Goal: Task Accomplishment & Management: Complete application form

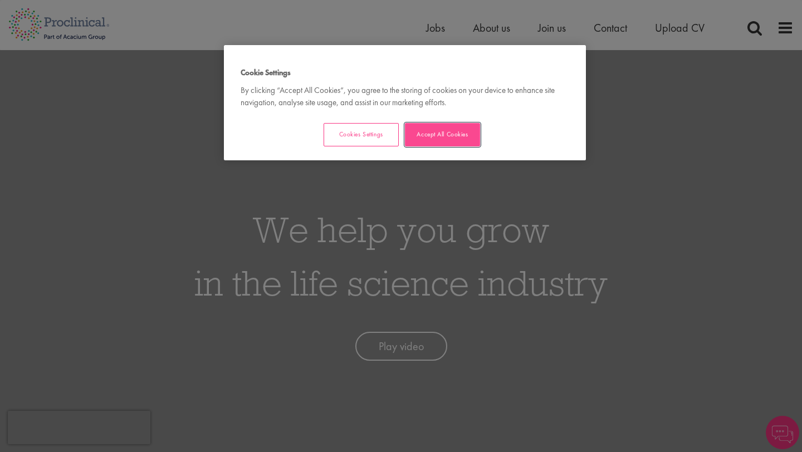
click at [449, 126] on button "Accept All Cookies" at bounding box center [442, 134] width 75 height 23
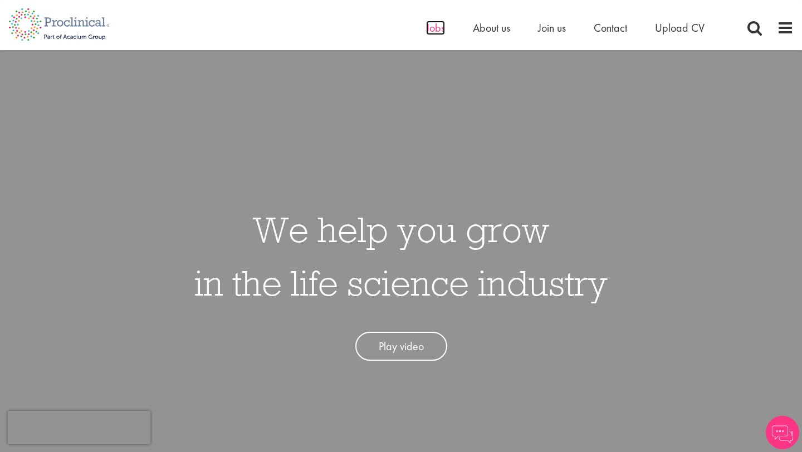
click at [432, 26] on span "Jobs" at bounding box center [435, 28] width 19 height 14
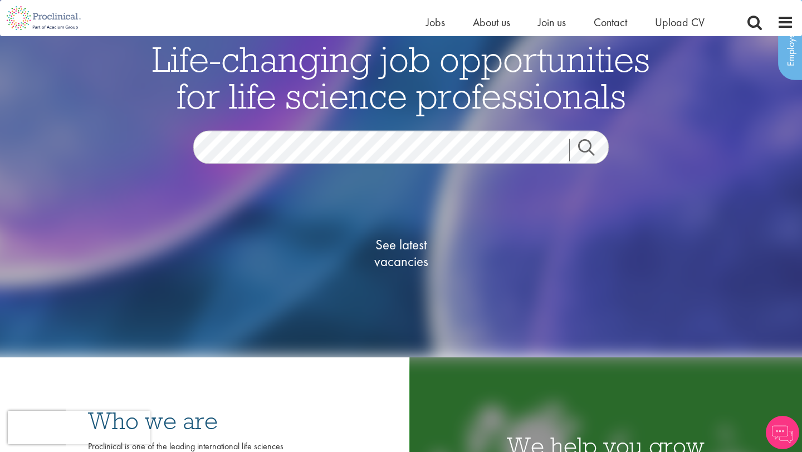
scroll to position [94, 0]
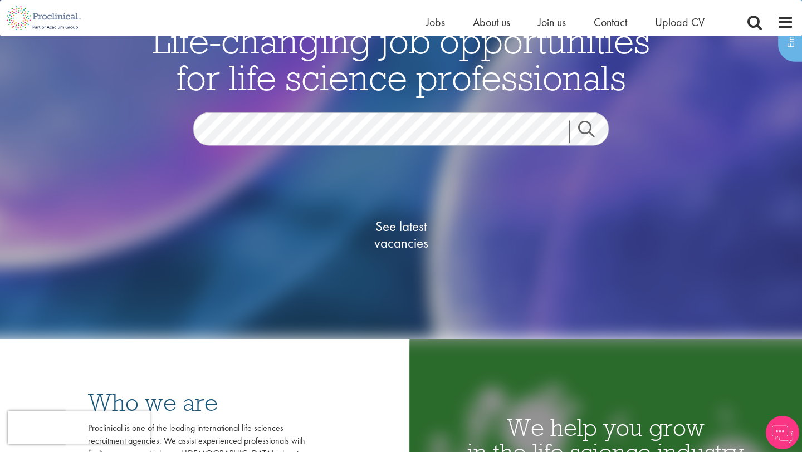
click at [585, 136] on link "Search" at bounding box center [593, 131] width 48 height 22
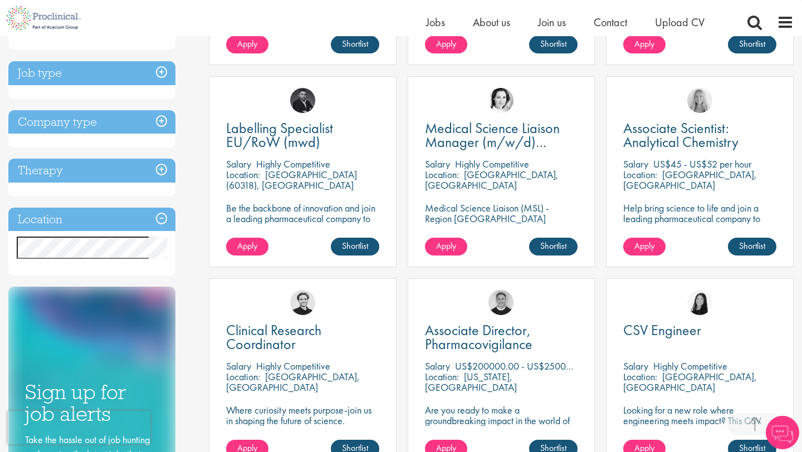
scroll to position [378, 0]
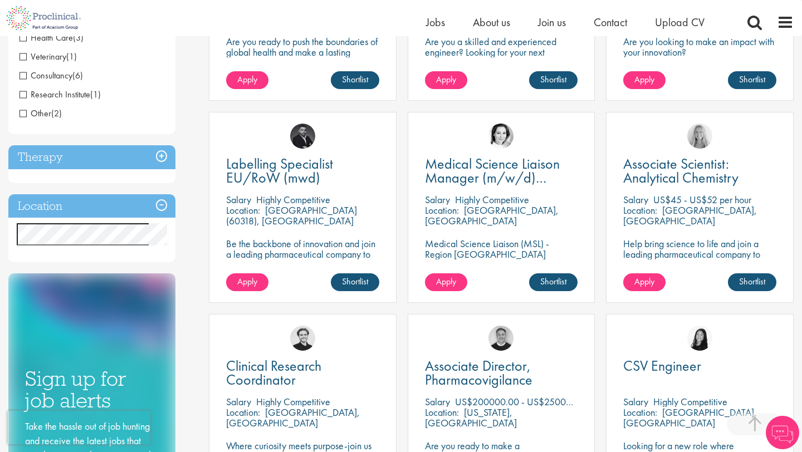
scroll to position [341, 0]
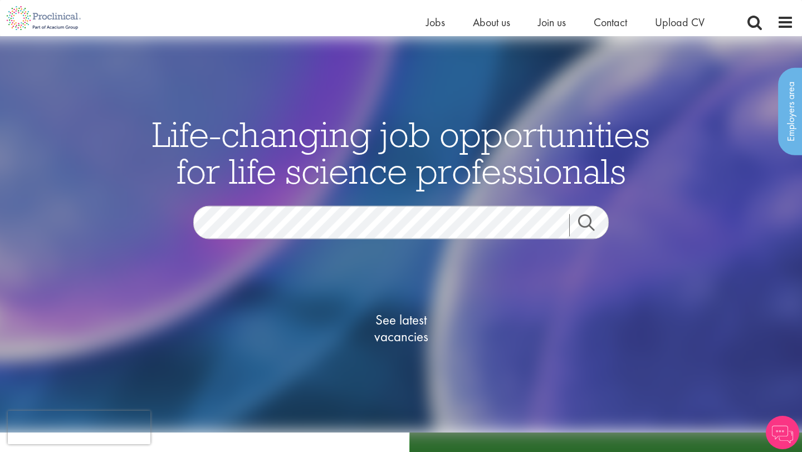
scroll to position [94, 0]
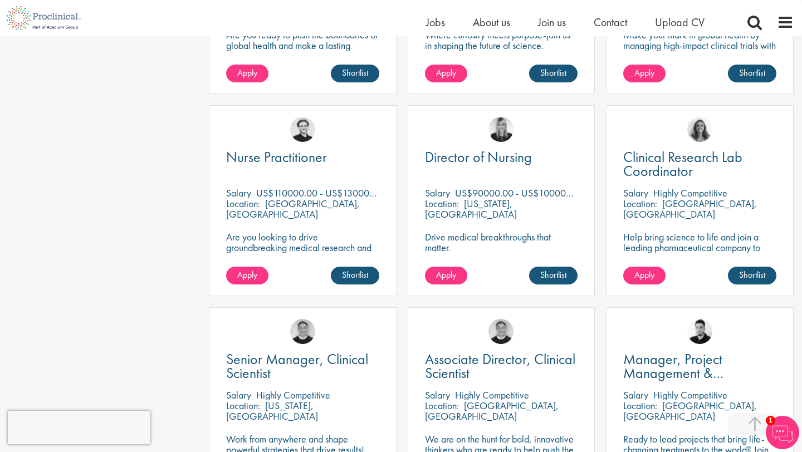
scroll to position [485, 0]
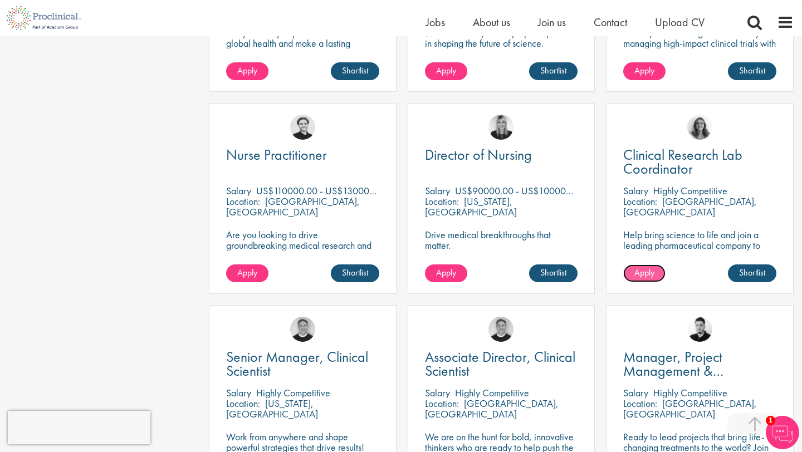
click at [658, 264] on link "Apply" at bounding box center [644, 273] width 42 height 18
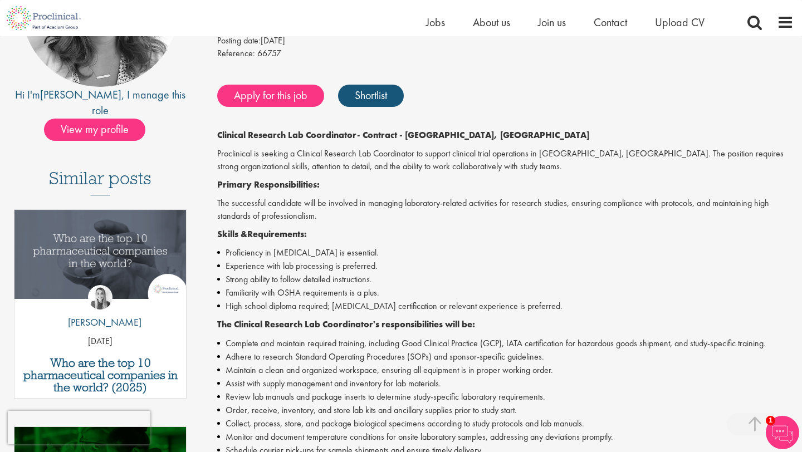
scroll to position [191, 0]
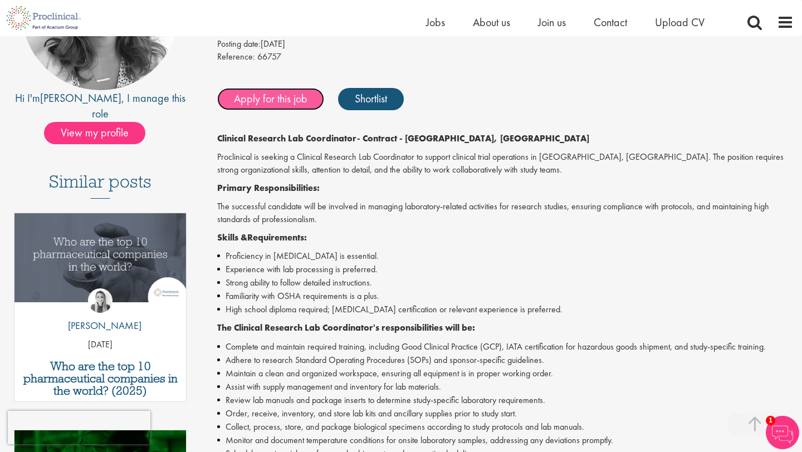
click at [277, 99] on link "Apply for this job" at bounding box center [270, 99] width 107 height 22
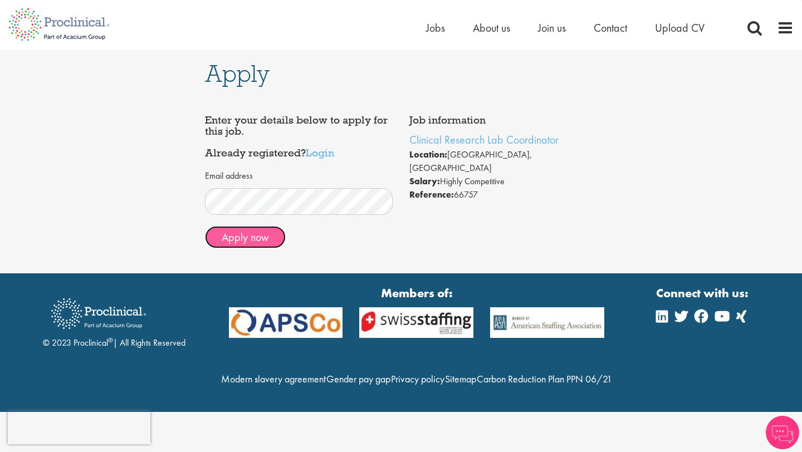
click at [252, 238] on button "Apply now" at bounding box center [245, 237] width 81 height 22
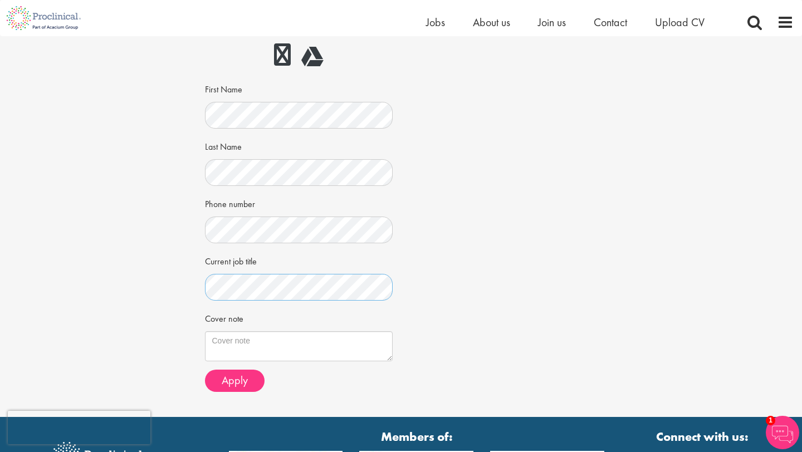
scroll to position [164, 0]
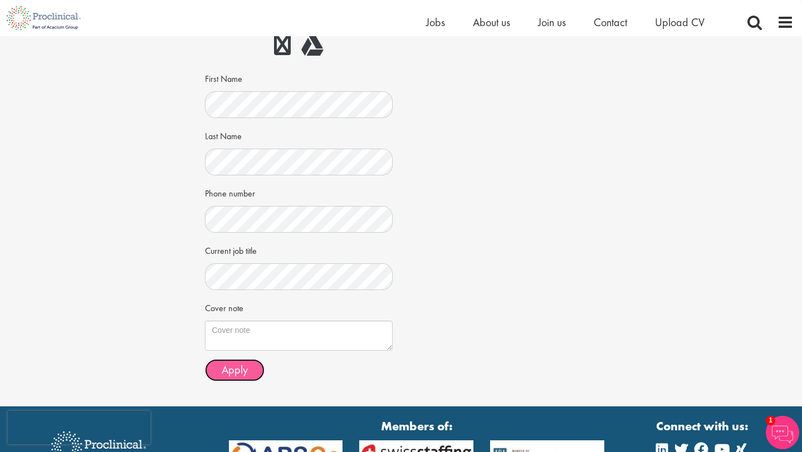
click at [245, 366] on span "Apply" at bounding box center [235, 369] width 26 height 14
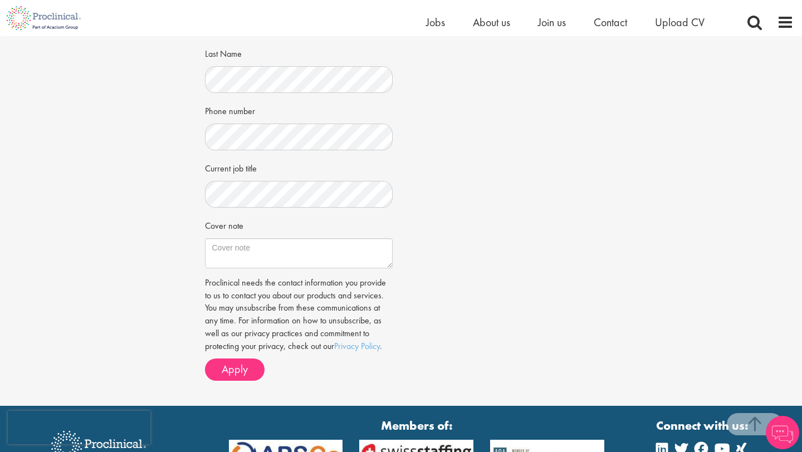
scroll to position [254, 0]
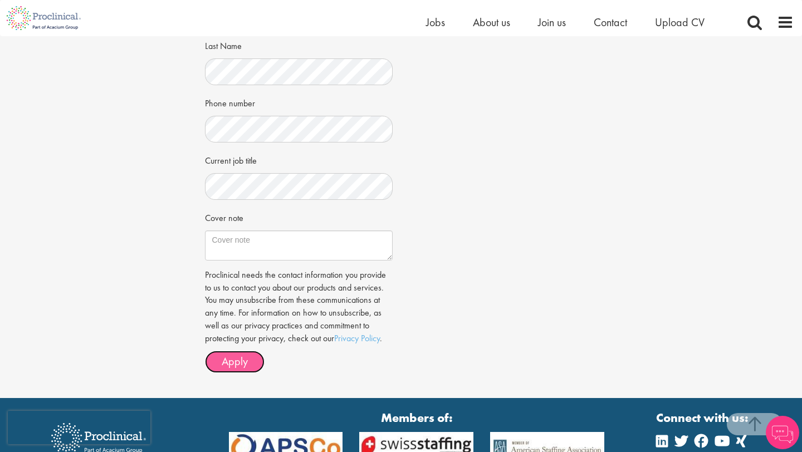
click at [243, 360] on span "Apply" at bounding box center [235, 361] width 26 height 14
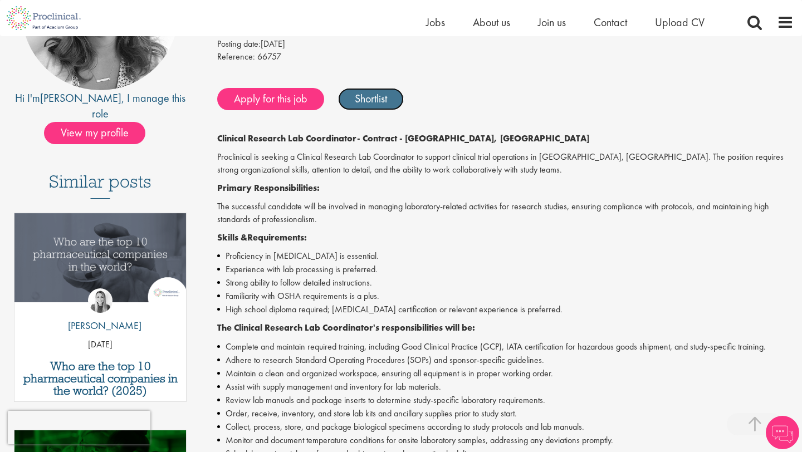
click at [370, 97] on link "Shortlist" at bounding box center [371, 99] width 66 height 22
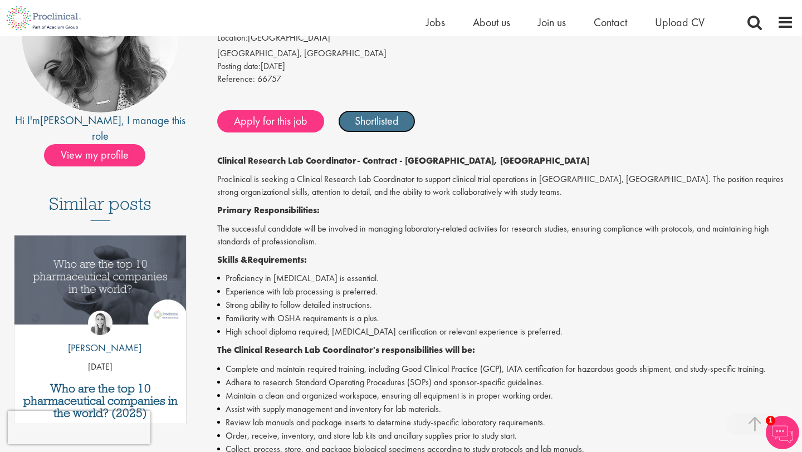
scroll to position [168, 0]
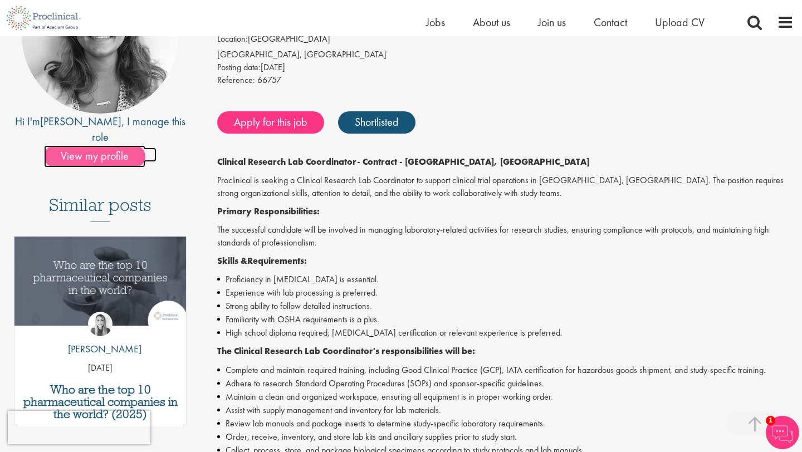
click at [76, 145] on span "View my profile" at bounding box center [94, 156] width 101 height 22
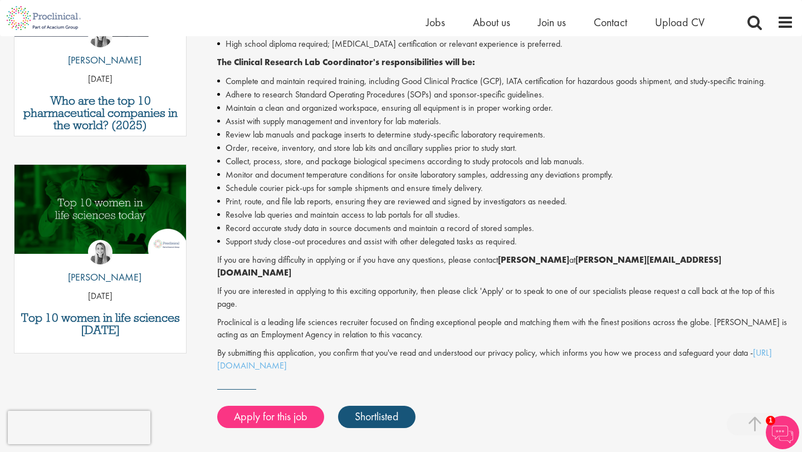
scroll to position [455, 0]
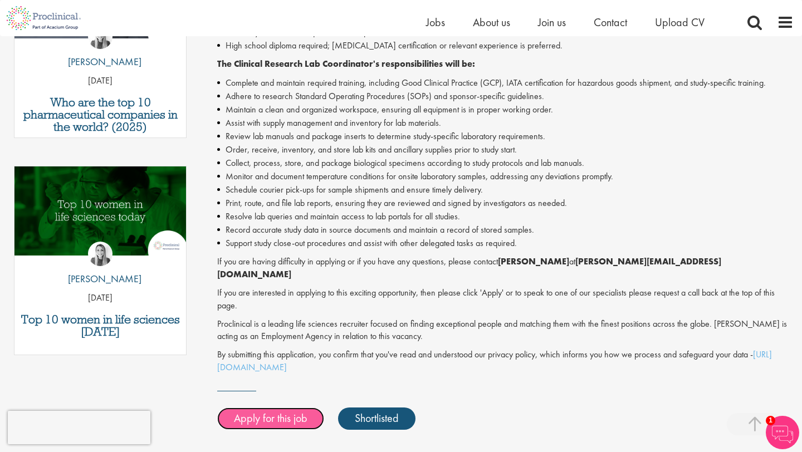
click at [267, 407] on link "Apply for this job" at bounding box center [270, 418] width 107 height 22
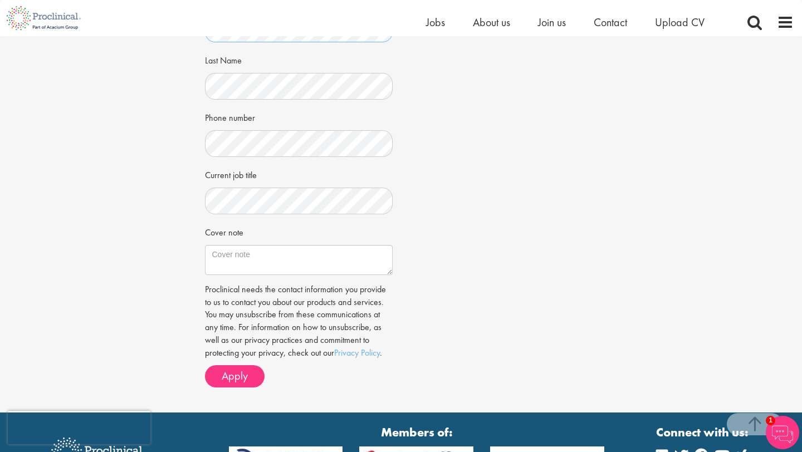
scroll to position [242, 0]
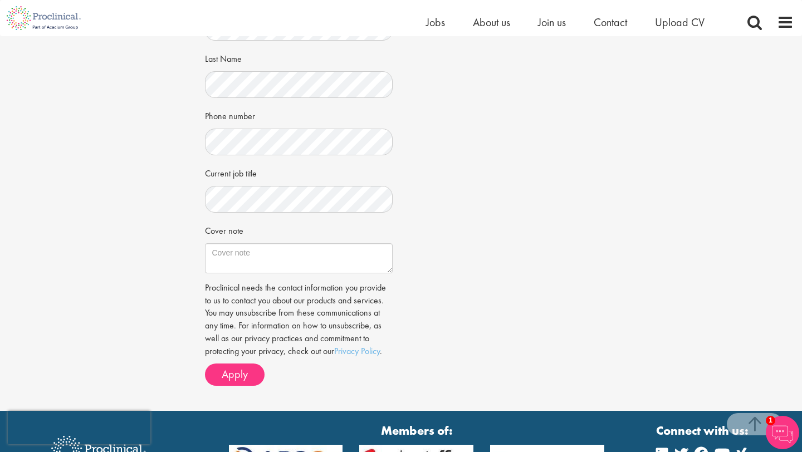
click at [253, 360] on div "Proclinical needs the contact information you provide to us to contact you abou…" at bounding box center [299, 334] width 188 height 104
click at [248, 368] on button "Apply" at bounding box center [235, 375] width 60 height 22
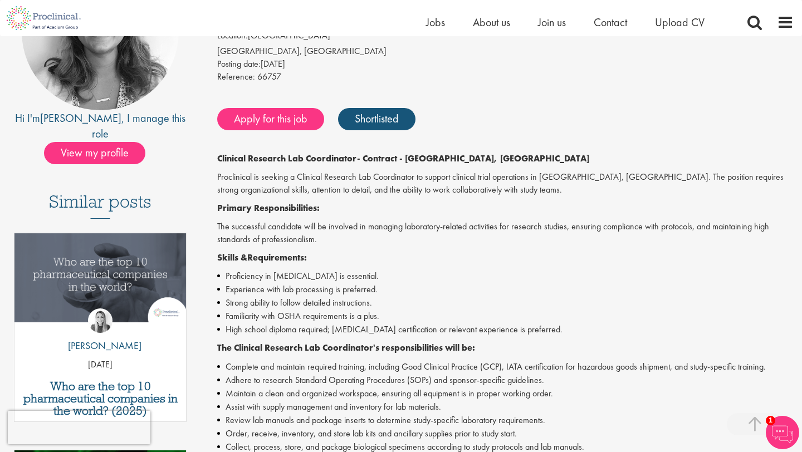
scroll to position [159, 0]
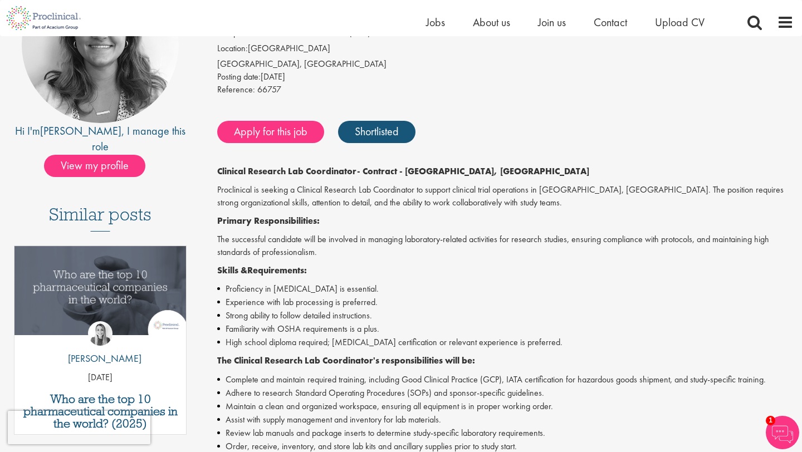
drag, startPoint x: 390, startPoint y: 303, endPoint x: 215, endPoint y: 169, distance: 220.0
click at [215, 169] on div "Clinical Research Lab Coordinator Salary: Highly Competitive Job type: Contract…" at bounding box center [500, 394] width 601 height 857
copy div "Clinical Research Lab Coordinator - Contract - Austin, TX Proclinical is seekin…"
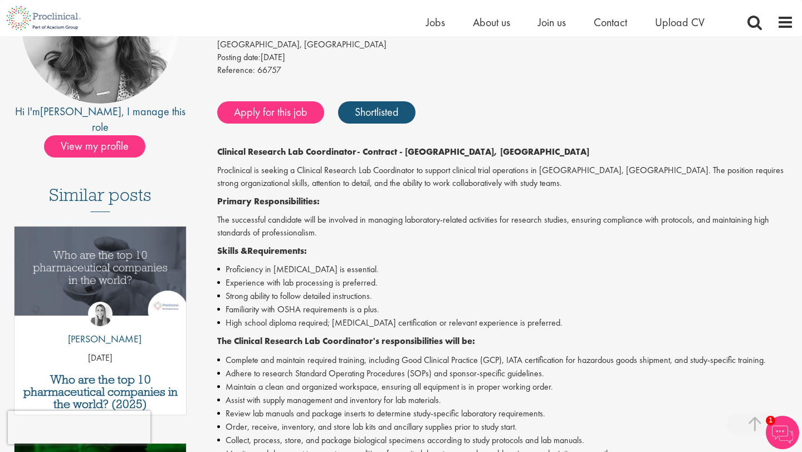
scroll to position [180, 0]
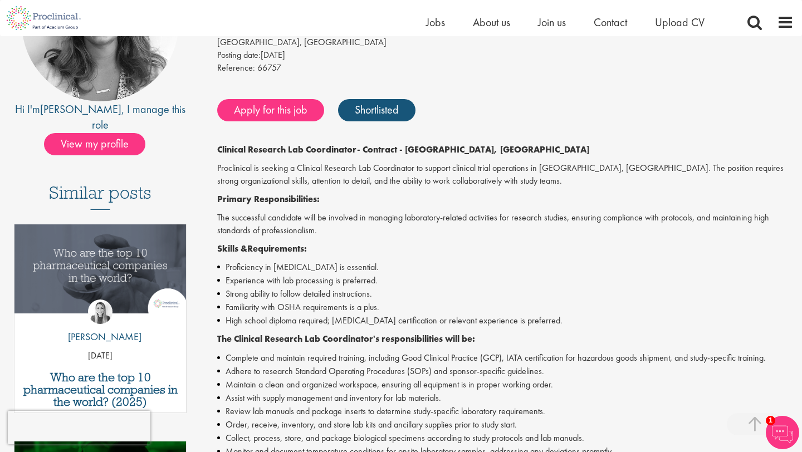
click at [457, 264] on li "Proficiency in phlebotomy is essential." at bounding box center [505, 267] width 576 height 13
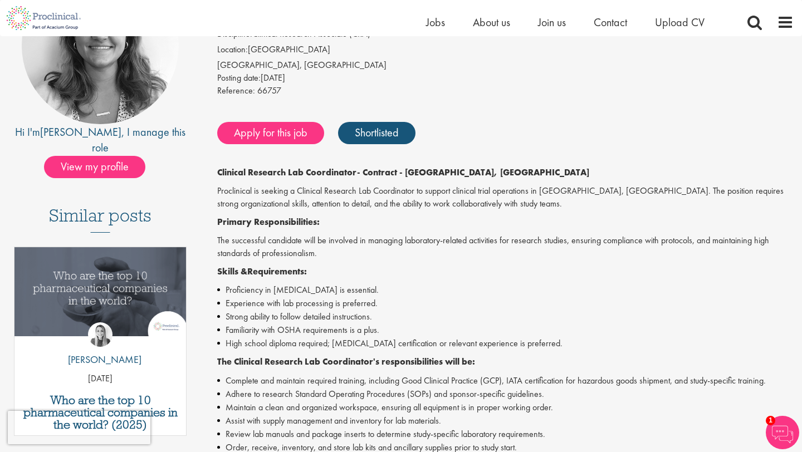
scroll to position [155, 0]
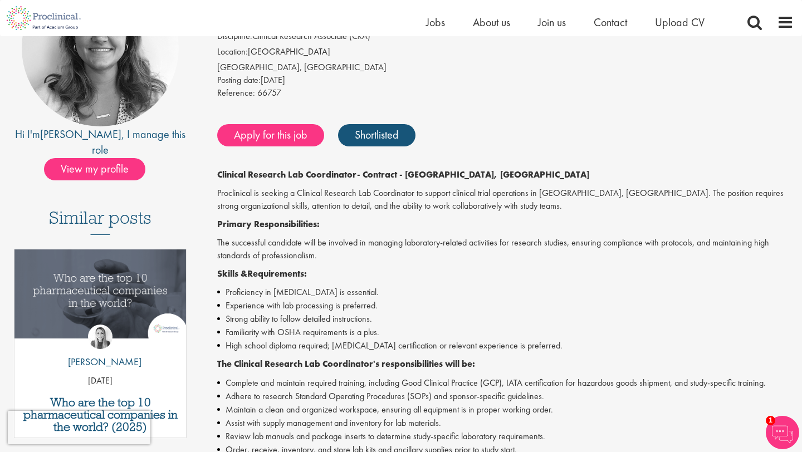
drag, startPoint x: 392, startPoint y: 340, endPoint x: 218, endPoint y: 172, distance: 242.5
click at [218, 172] on div "Clinical Research Lab Coordinator - Contract - Austin, TX Proclinical is seekin…" at bounding box center [505, 421] width 576 height 505
copy div "Clinical Research Lab Coordinator - Contract - Austin, TX Proclinical is seekin…"
click at [477, 305] on li "Experience with lab processing is preferred." at bounding box center [505, 305] width 576 height 13
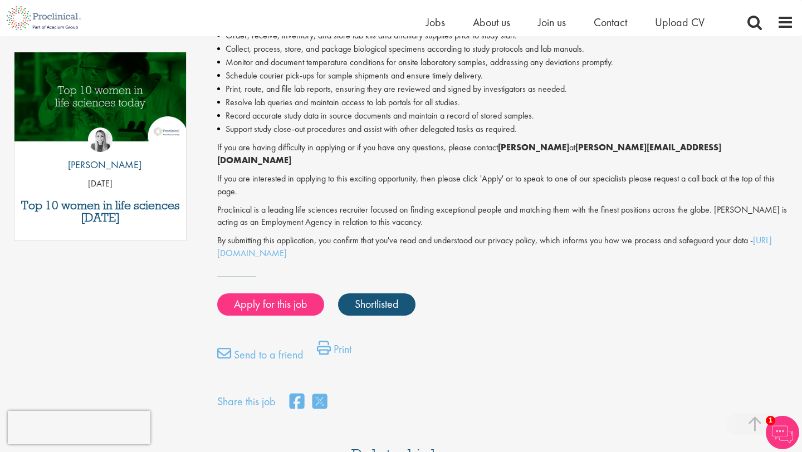
scroll to position [561, 0]
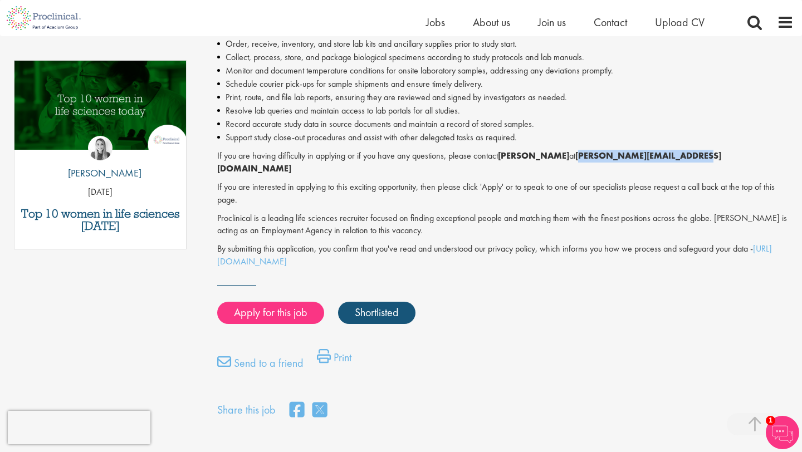
drag, startPoint x: 677, startPoint y: 160, endPoint x: 572, endPoint y: 161, distance: 104.7
click at [572, 161] on p "If you are having difficulty in applying or if you have any questions, please c…" at bounding box center [505, 163] width 576 height 26
copy strong "j.cerchio@proclinical.com"
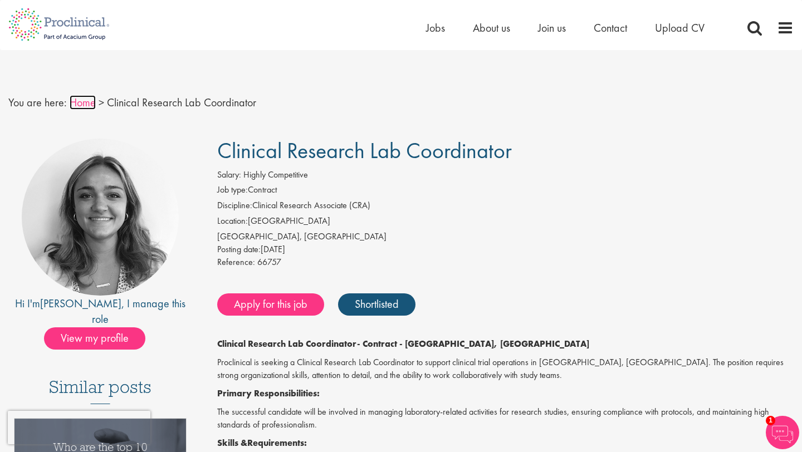
click at [86, 104] on link "Home" at bounding box center [83, 102] width 26 height 14
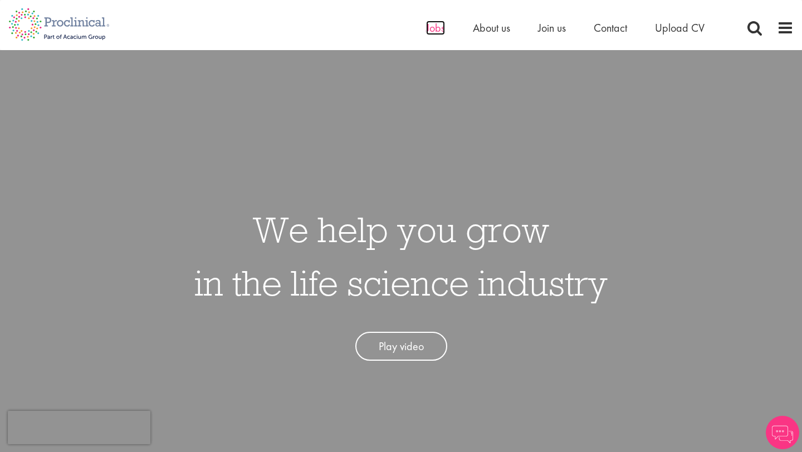
click at [428, 29] on span "Jobs" at bounding box center [435, 28] width 19 height 14
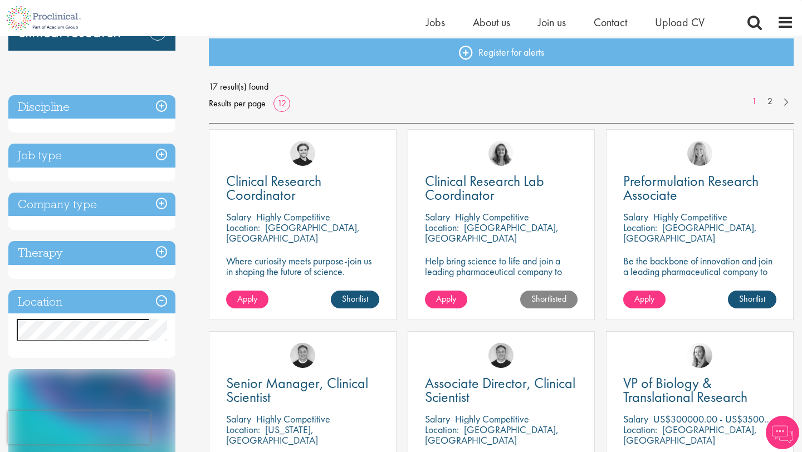
scroll to position [127, 0]
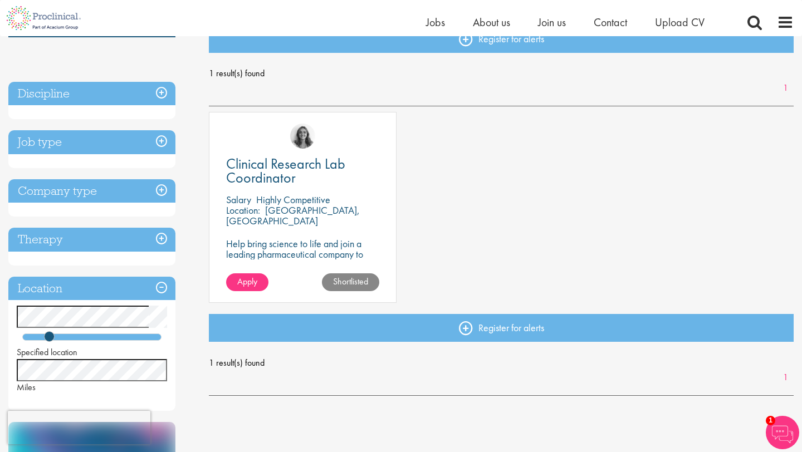
scroll to position [99, 0]
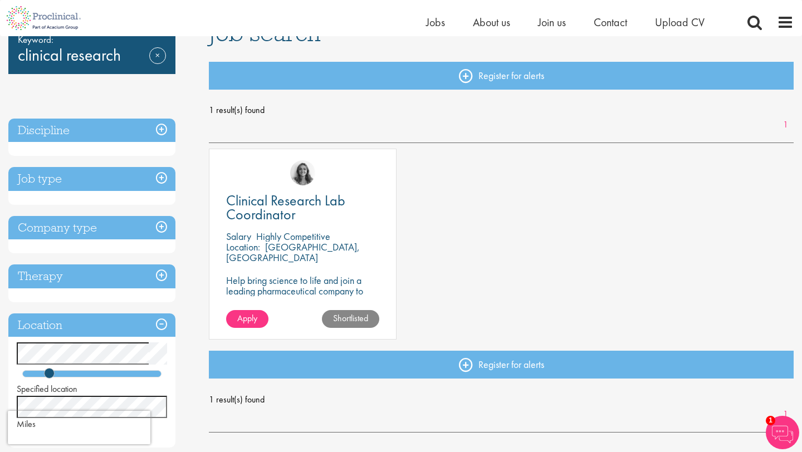
click at [161, 178] on h3 "Job type" at bounding box center [91, 179] width 167 height 24
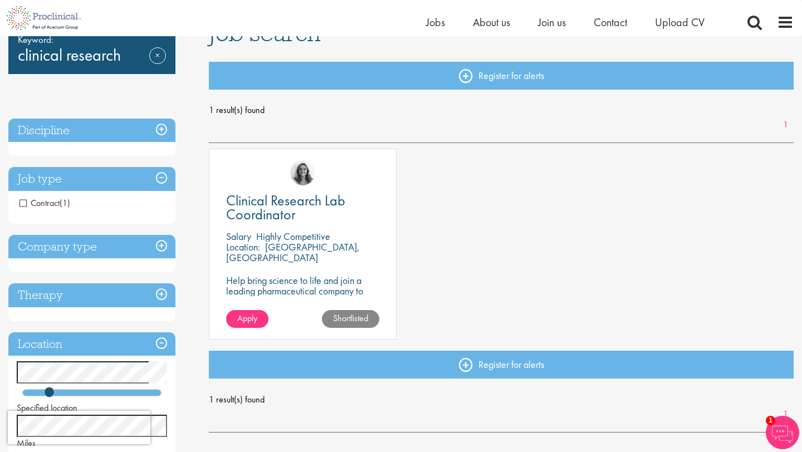
click at [161, 178] on h3 "Job type" at bounding box center [91, 179] width 167 height 24
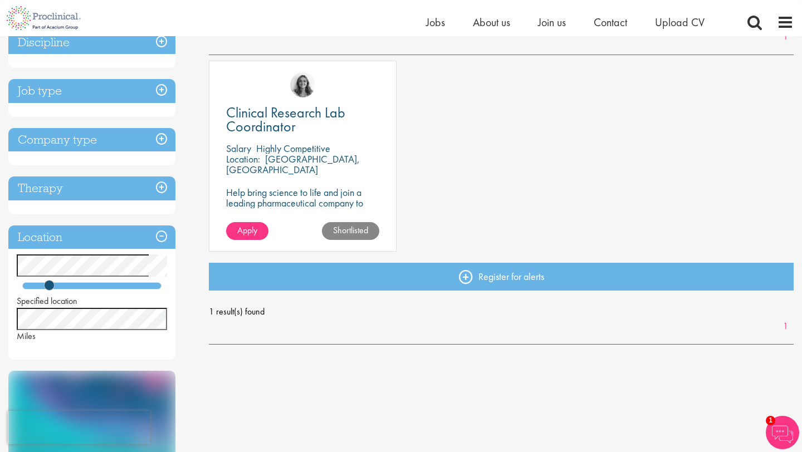
scroll to position [215, 0]
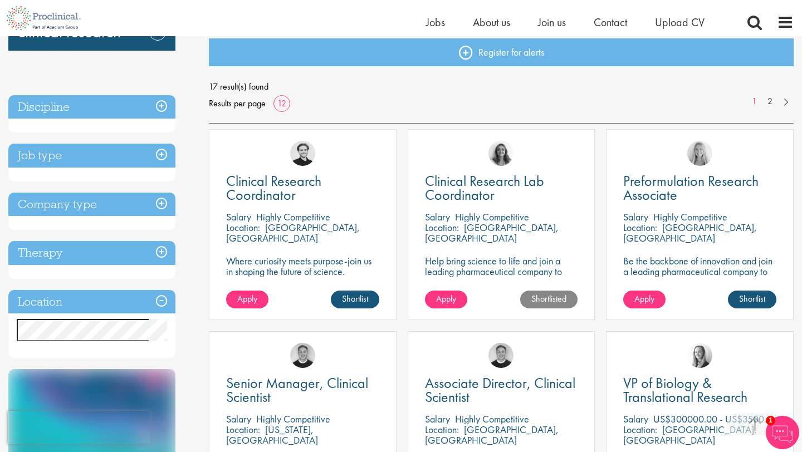
scroll to position [246, 0]
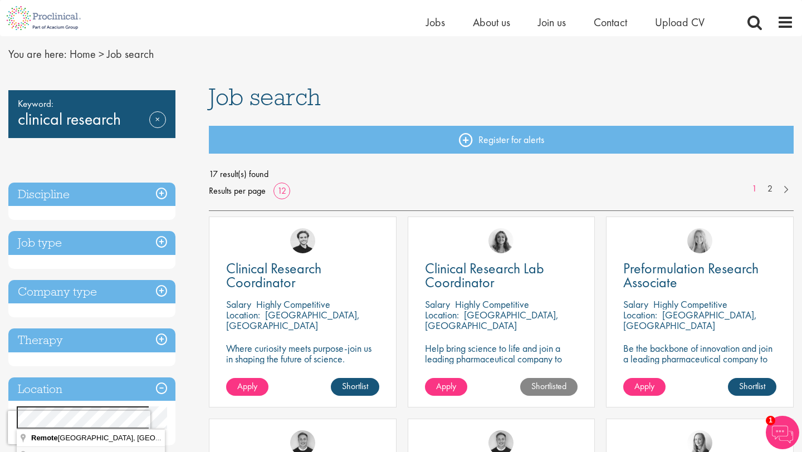
scroll to position [34, 0]
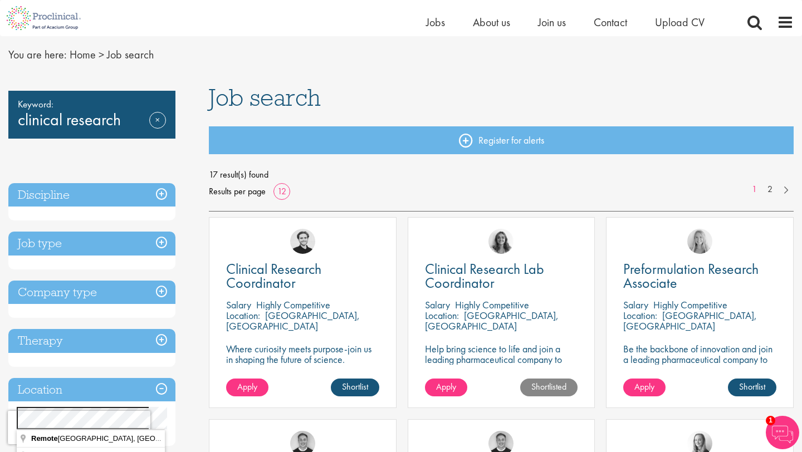
click at [163, 246] on h3 "Job type" at bounding box center [91, 244] width 167 height 24
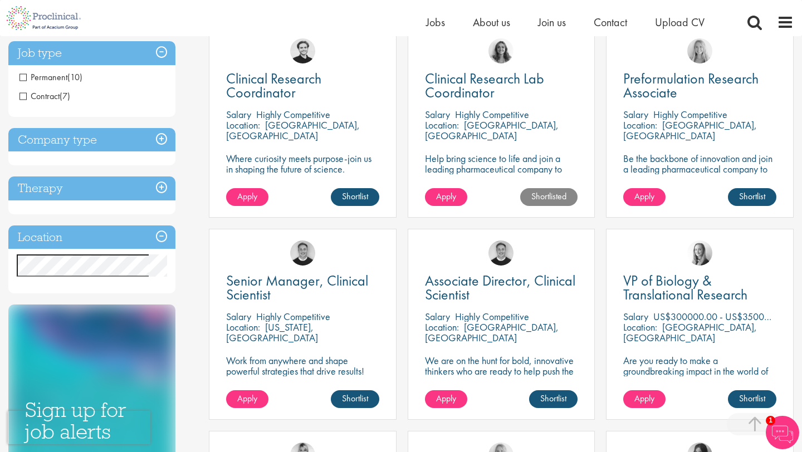
scroll to position [253, 0]
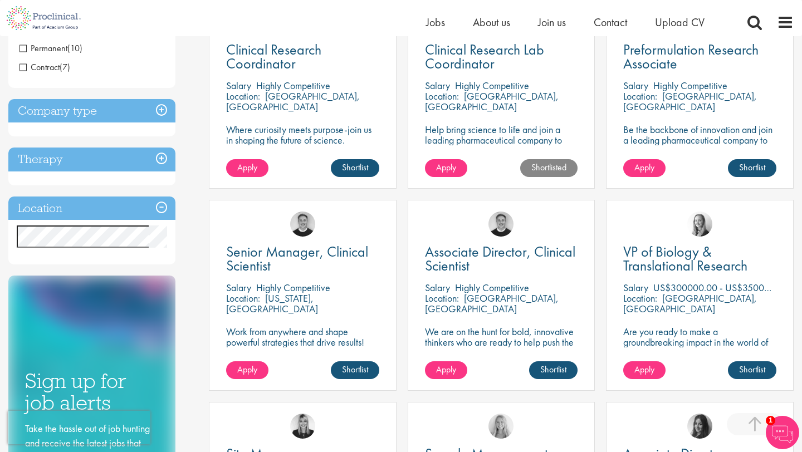
click at [162, 210] on h3 "Location" at bounding box center [91, 209] width 167 height 24
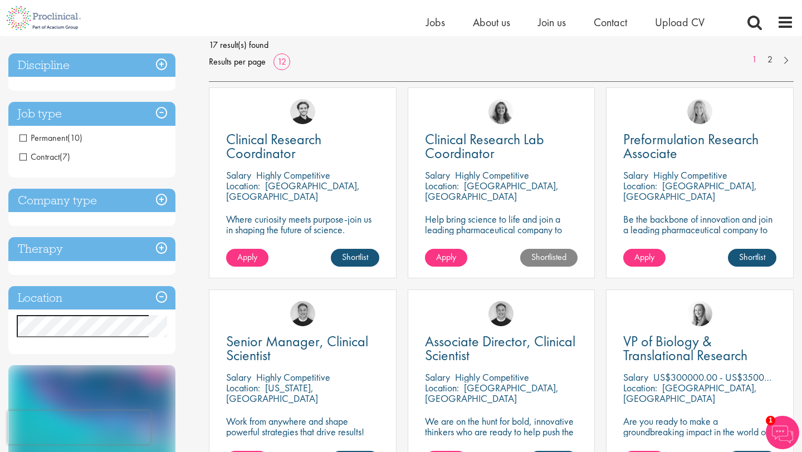
scroll to position [0, 0]
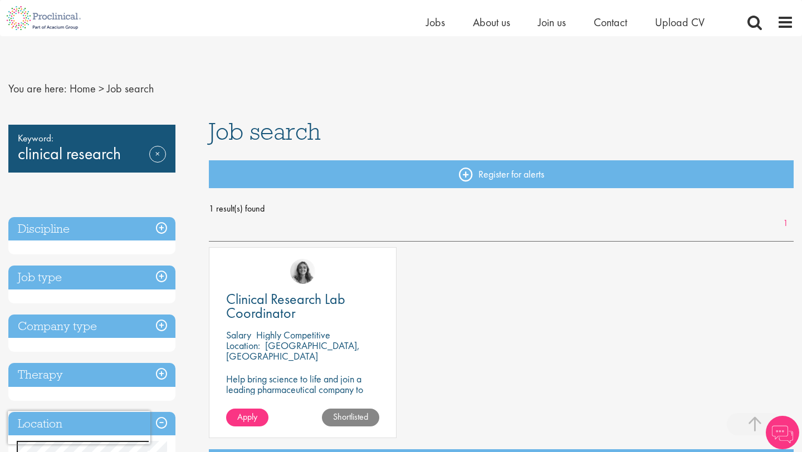
scroll to position [215, 0]
